Goal: Find specific page/section: Find specific page/section

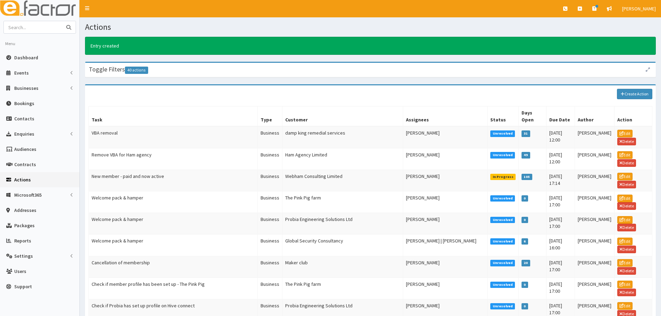
click at [42, 28] on input "text" at bounding box center [33, 27] width 58 height 12
type input "[PERSON_NAME]"
click at [62, 21] on button "submit" at bounding box center [69, 27] width 14 height 12
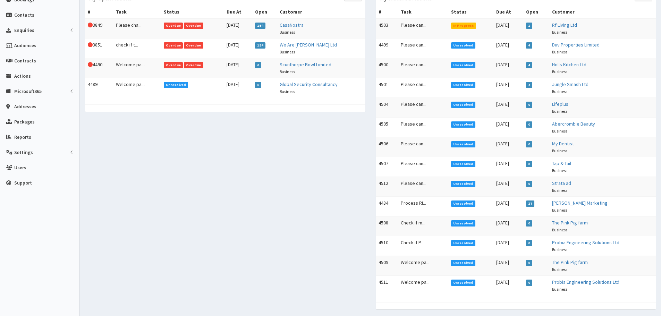
scroll to position [104, 0]
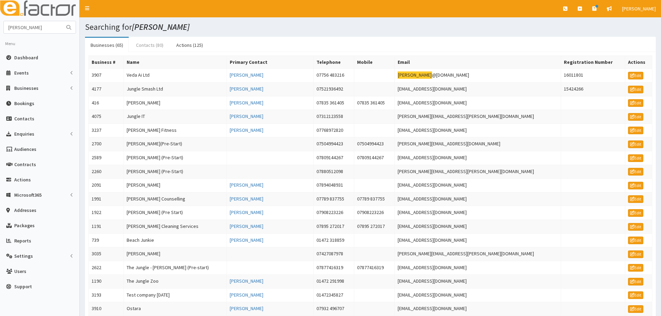
click at [159, 50] on link "Contacts (80)" at bounding box center [149, 45] width 39 height 15
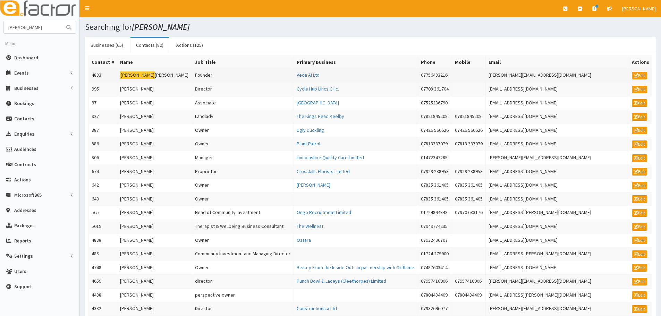
click at [148, 75] on td "Juan Horta" at bounding box center [154, 76] width 75 height 14
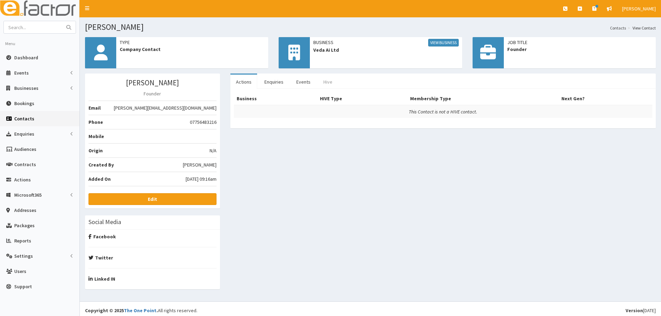
click at [323, 79] on link "Hive" at bounding box center [328, 82] width 20 height 15
click at [440, 44] on link "View Business" at bounding box center [443, 43] width 31 height 8
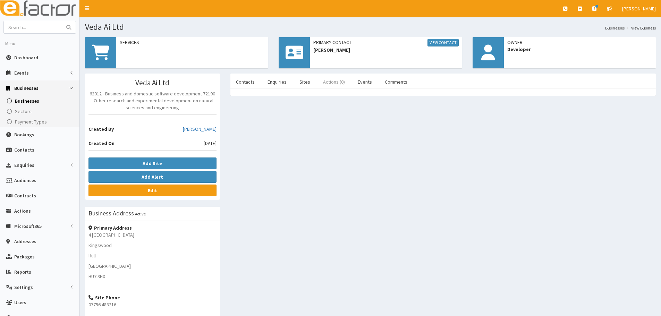
click at [339, 81] on link "Actions (0)" at bounding box center [334, 82] width 33 height 15
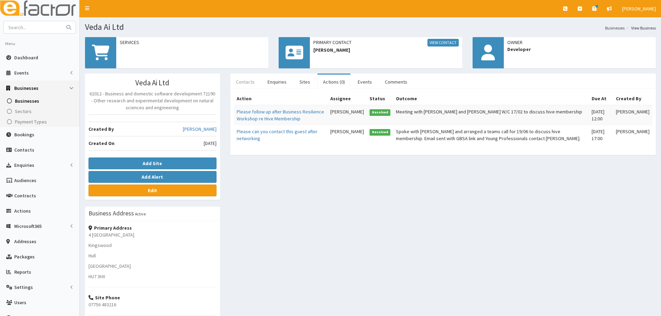
click at [253, 82] on link "Contacts" at bounding box center [245, 82] width 30 height 15
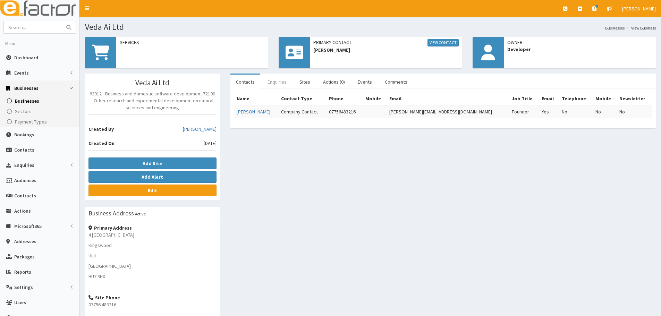
click at [269, 83] on link "Enquiries" at bounding box center [277, 82] width 30 height 15
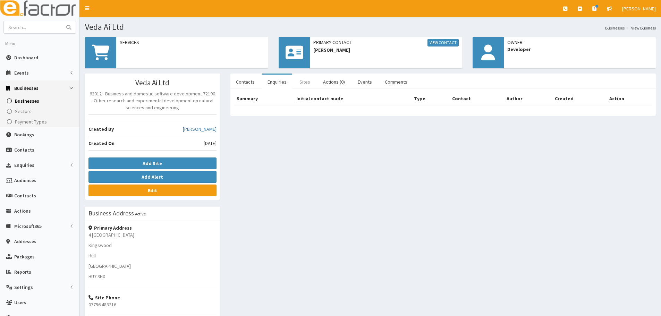
click at [304, 83] on link "Sites" at bounding box center [305, 82] width 22 height 15
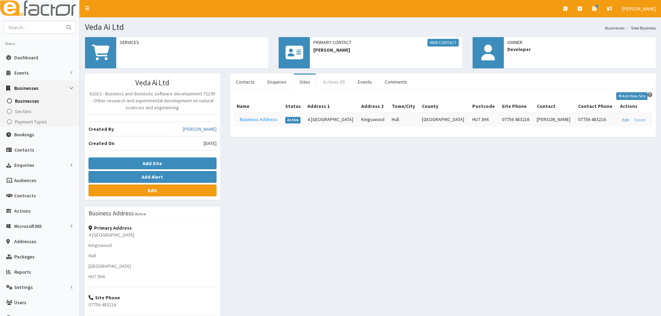
click at [319, 80] on link "Actions (0)" at bounding box center [334, 82] width 33 height 15
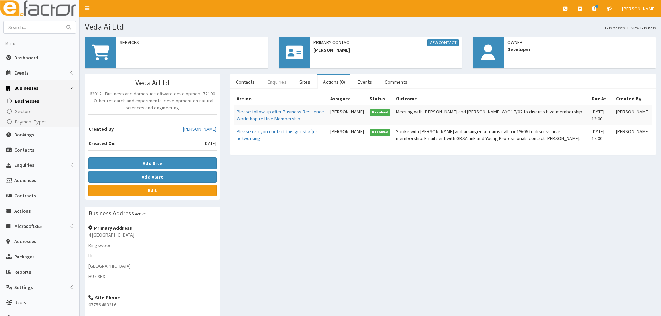
click at [290, 78] on link "Enquiries" at bounding box center [277, 82] width 30 height 15
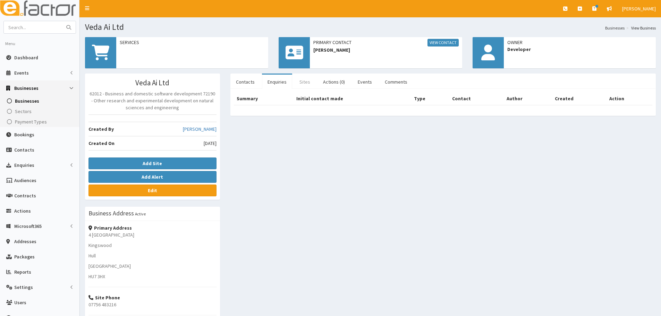
click at [307, 81] on link "Sites" at bounding box center [305, 82] width 22 height 15
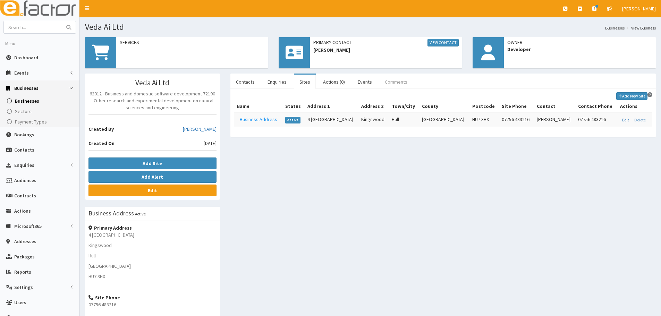
click at [386, 79] on link "Comments" at bounding box center [396, 82] width 34 height 15
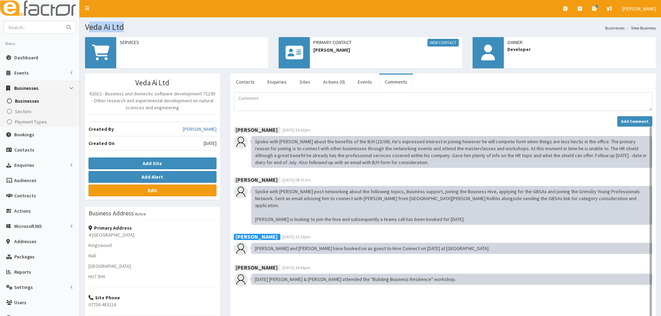
drag, startPoint x: 138, startPoint y: 27, endPoint x: 87, endPoint y: 25, distance: 50.4
click at [87, 25] on h1 "Veda Ai Ltd" at bounding box center [370, 27] width 571 height 9
copy h1 "eda Ai Ltd"
